Goal: Task Accomplishment & Management: Complete application form

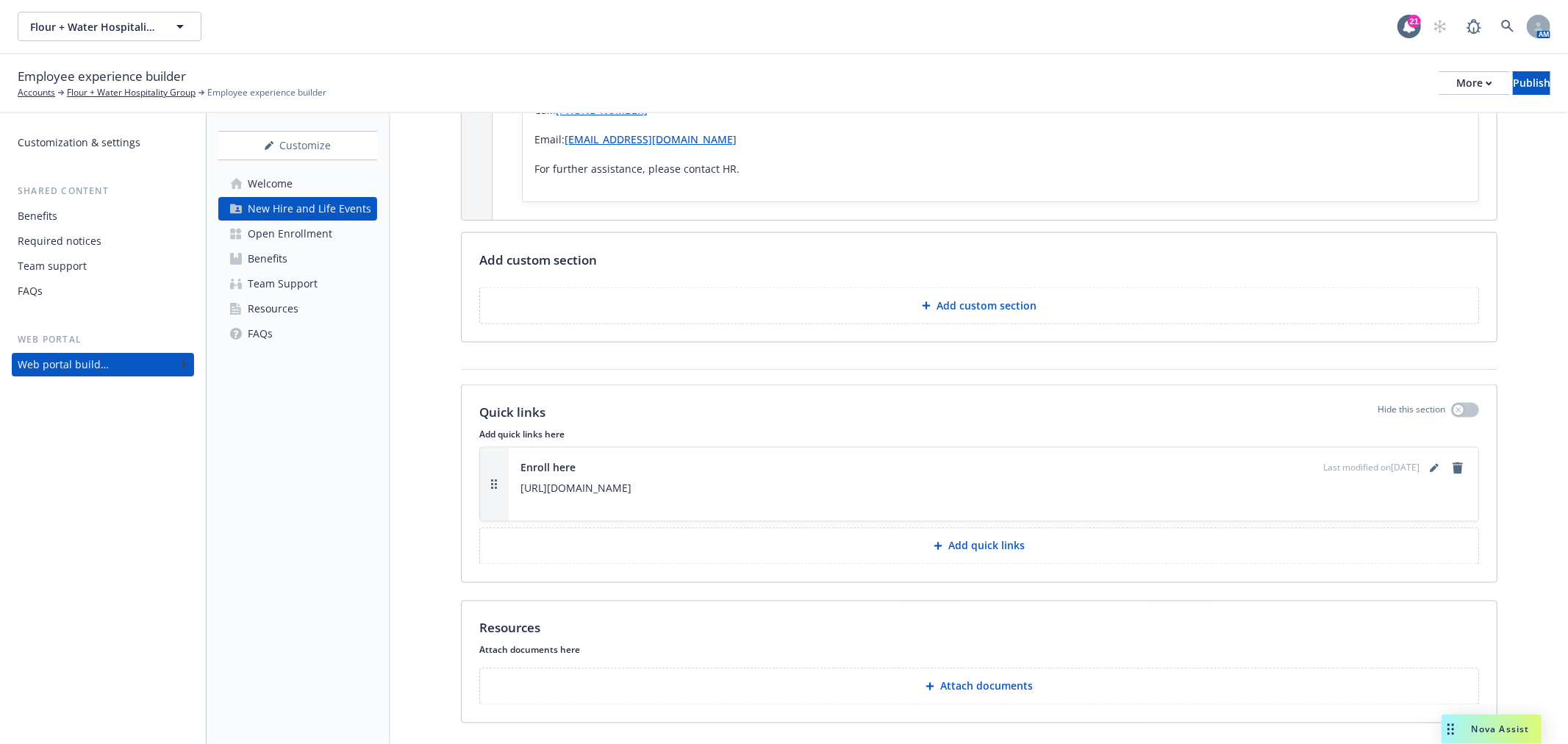
scroll to position [2057, 0]
